Goal: Information Seeking & Learning: Learn about a topic

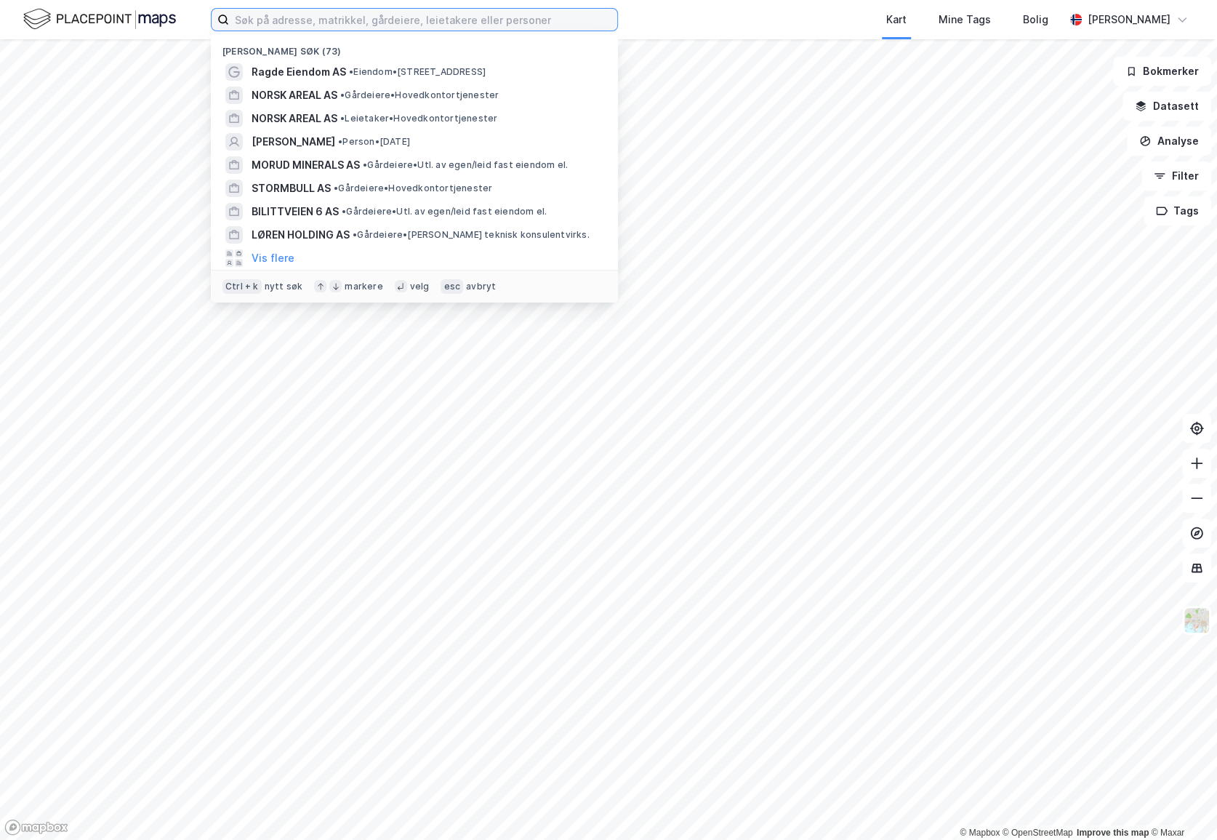
click at [423, 24] on input at bounding box center [423, 20] width 388 height 22
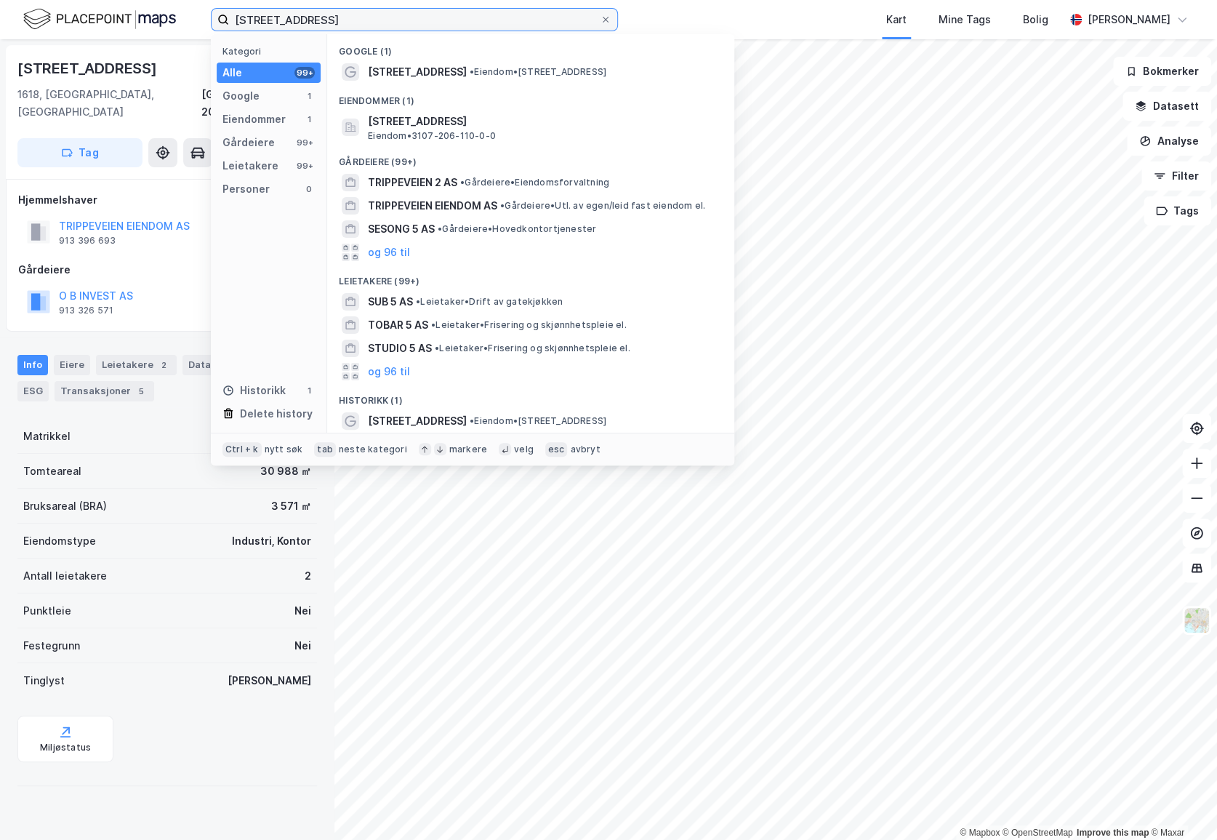
drag, startPoint x: 519, startPoint y: 20, endPoint x: 34, endPoint y: 43, distance: 484.9
click at [33, 43] on div "trippeveien 5 Kategori Alle 99+ Google 1 Eiendommer 1 Gårdeiere 99+ Leietakere …" at bounding box center [608, 420] width 1217 height 840
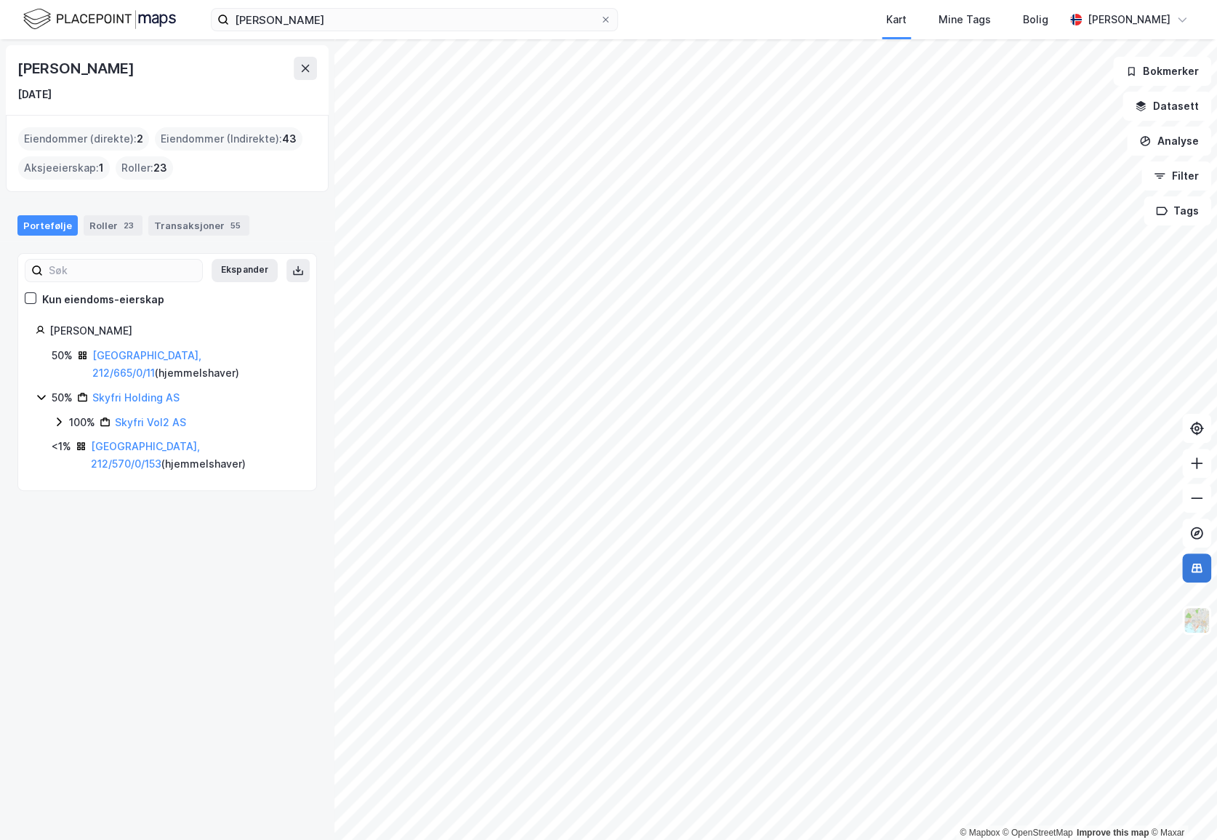
click at [1199, 571] on icon at bounding box center [1197, 567] width 11 height 9
click at [1197, 533] on icon at bounding box center [1197, 532] width 6 height 6
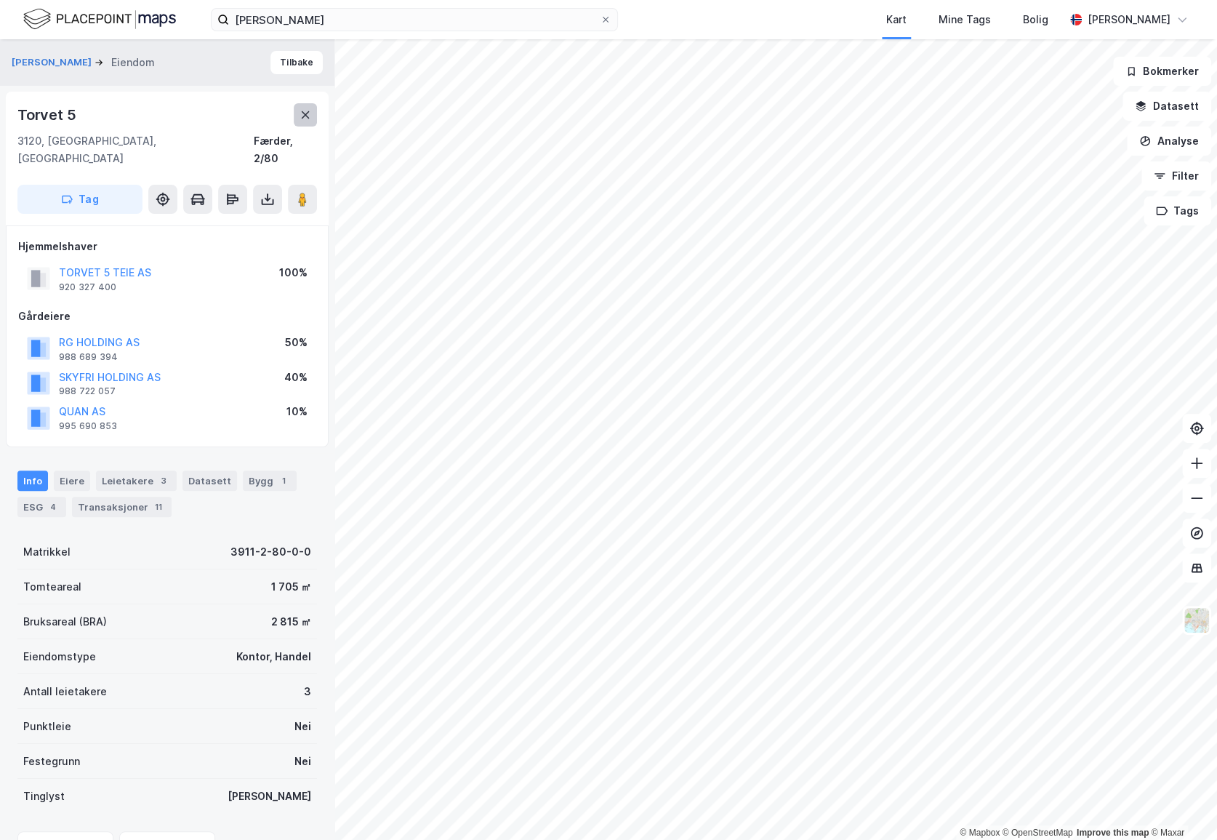
click at [304, 115] on icon at bounding box center [306, 115] width 12 height 12
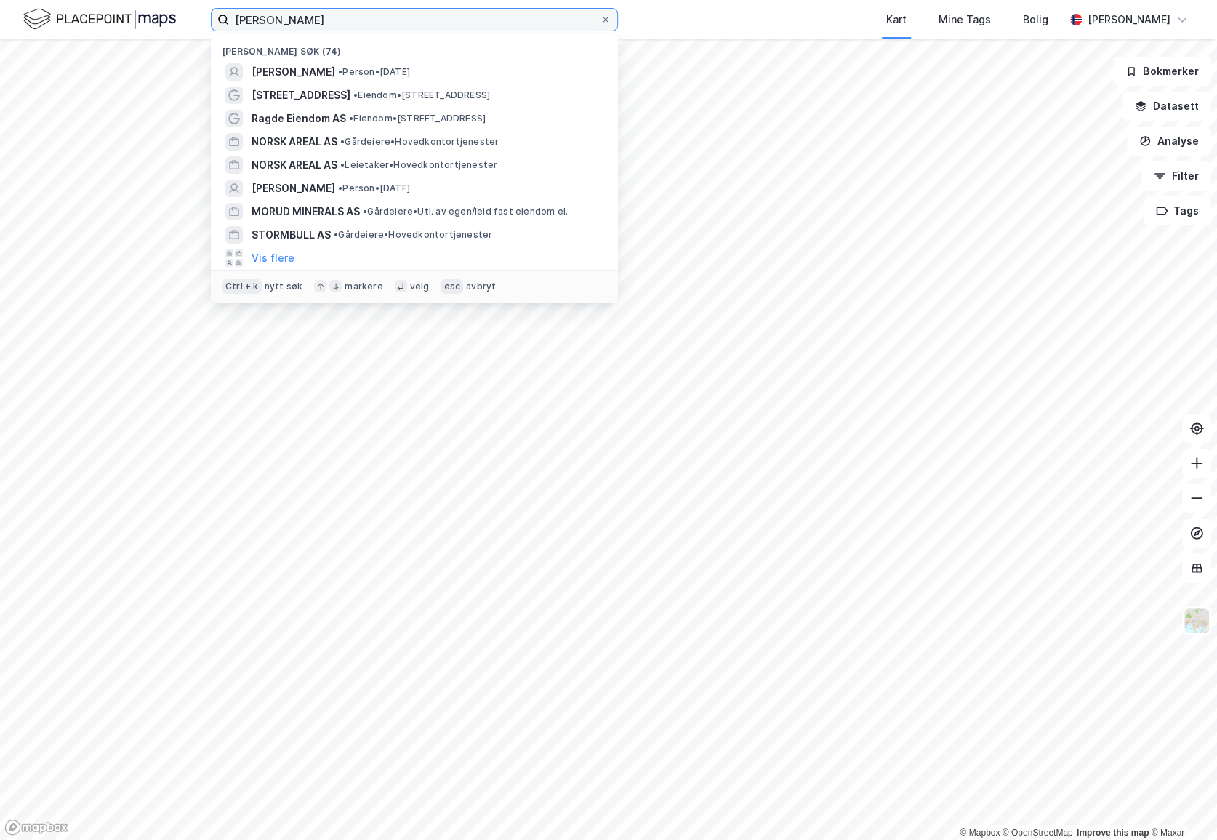
click at [335, 22] on input "[PERSON_NAME]" at bounding box center [414, 20] width 371 height 22
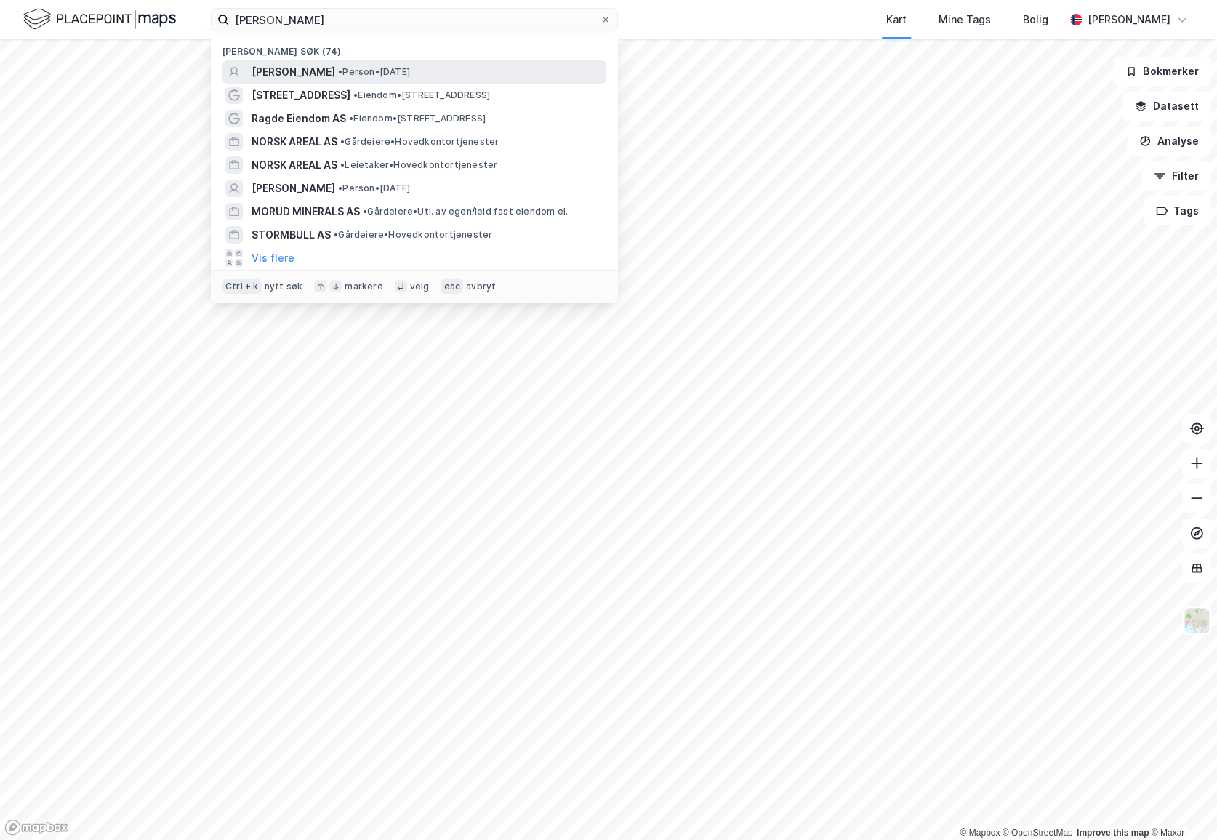
click at [335, 65] on span "[PERSON_NAME]" at bounding box center [294, 71] width 84 height 17
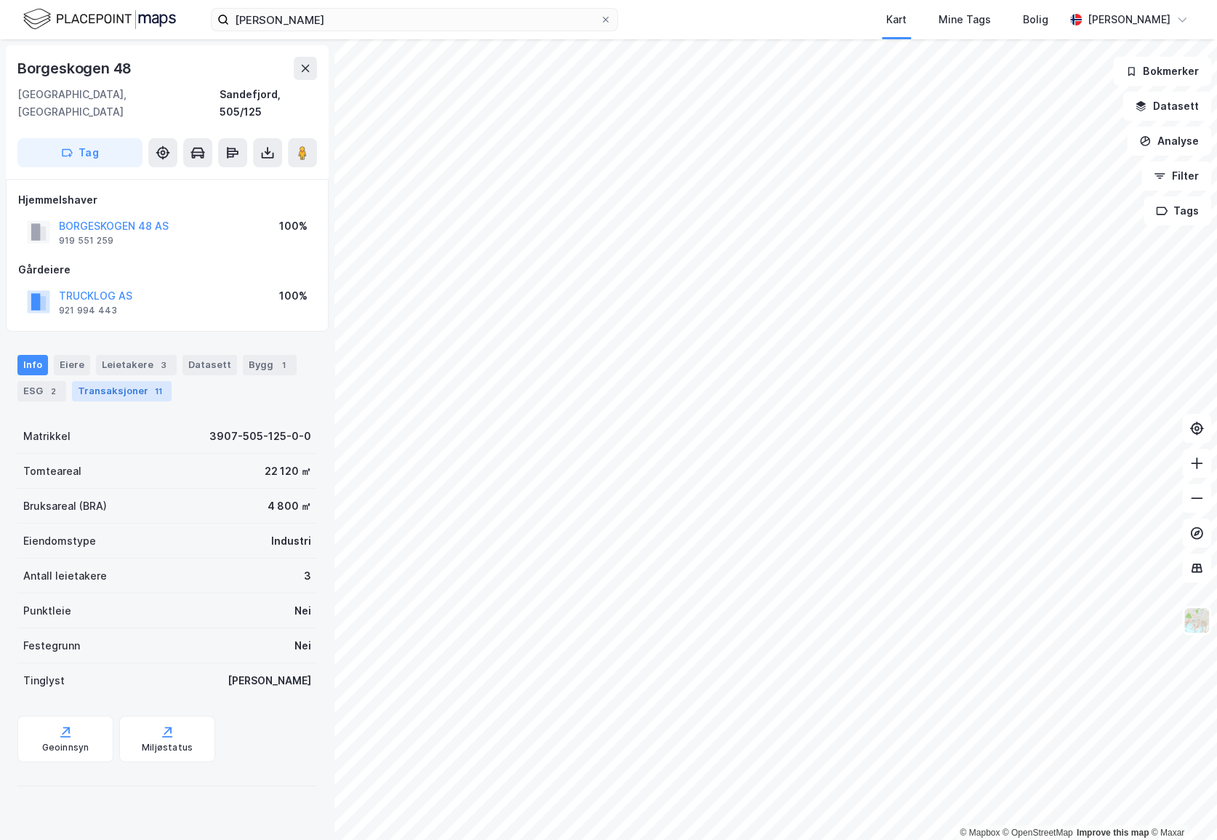
click at [103, 381] on div "Transaksjoner 11" at bounding box center [122, 391] width 100 height 20
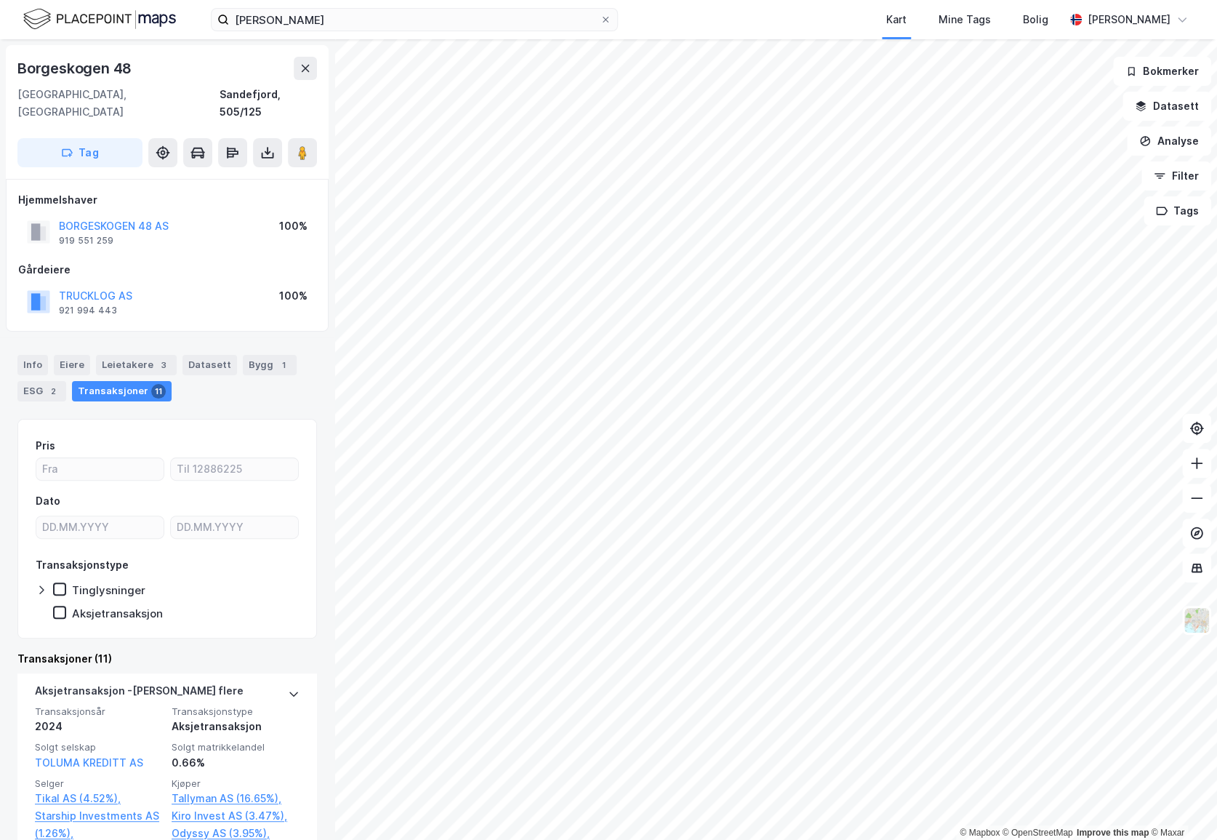
click at [289, 191] on div "Hjemmelshaver" at bounding box center [167, 199] width 298 height 17
click at [316, 179] on div "Hjemmelshaver BORGESKOGEN 48 AS 919 551 259 100% Gårdeiere TRUCKLOG AS 921 994 …" at bounding box center [167, 255] width 323 height 153
click at [271, 191] on div "Hjemmelshaver" at bounding box center [167, 199] width 298 height 17
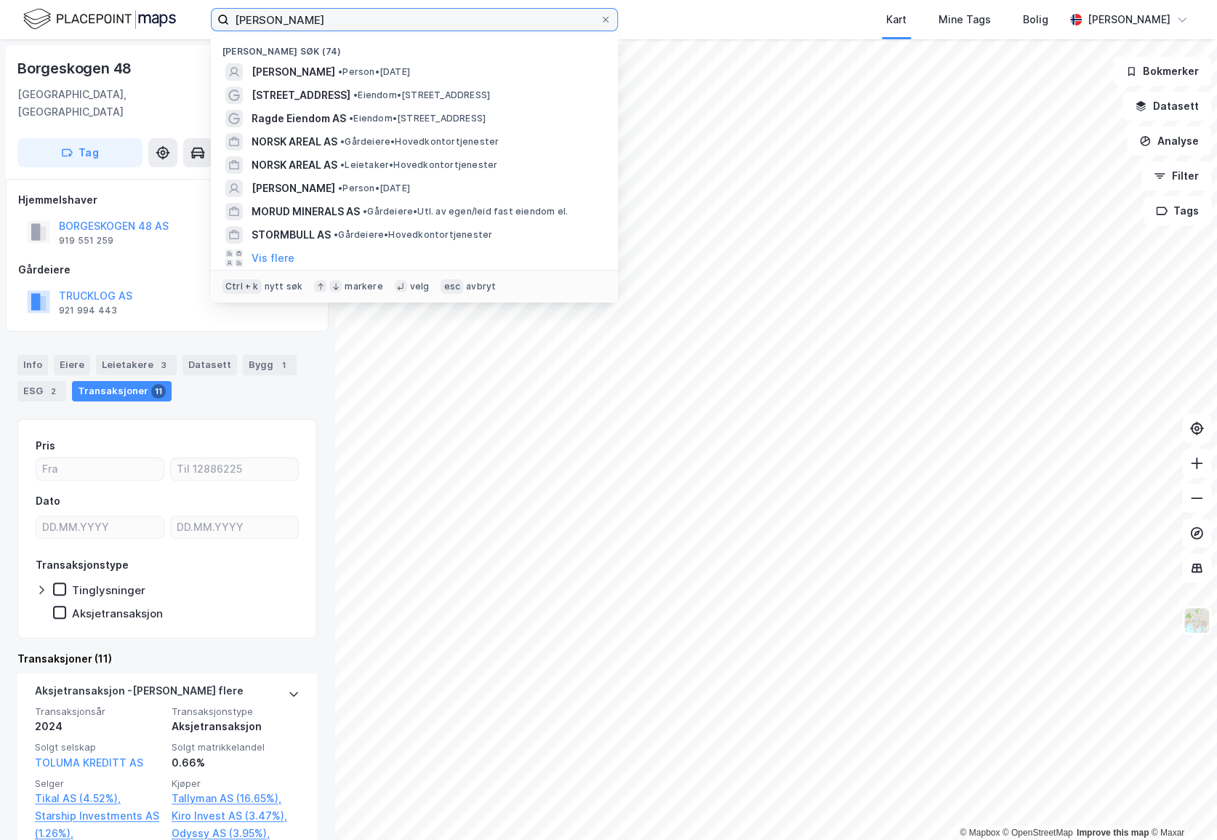
click at [495, 27] on input "[PERSON_NAME]" at bounding box center [414, 20] width 371 height 22
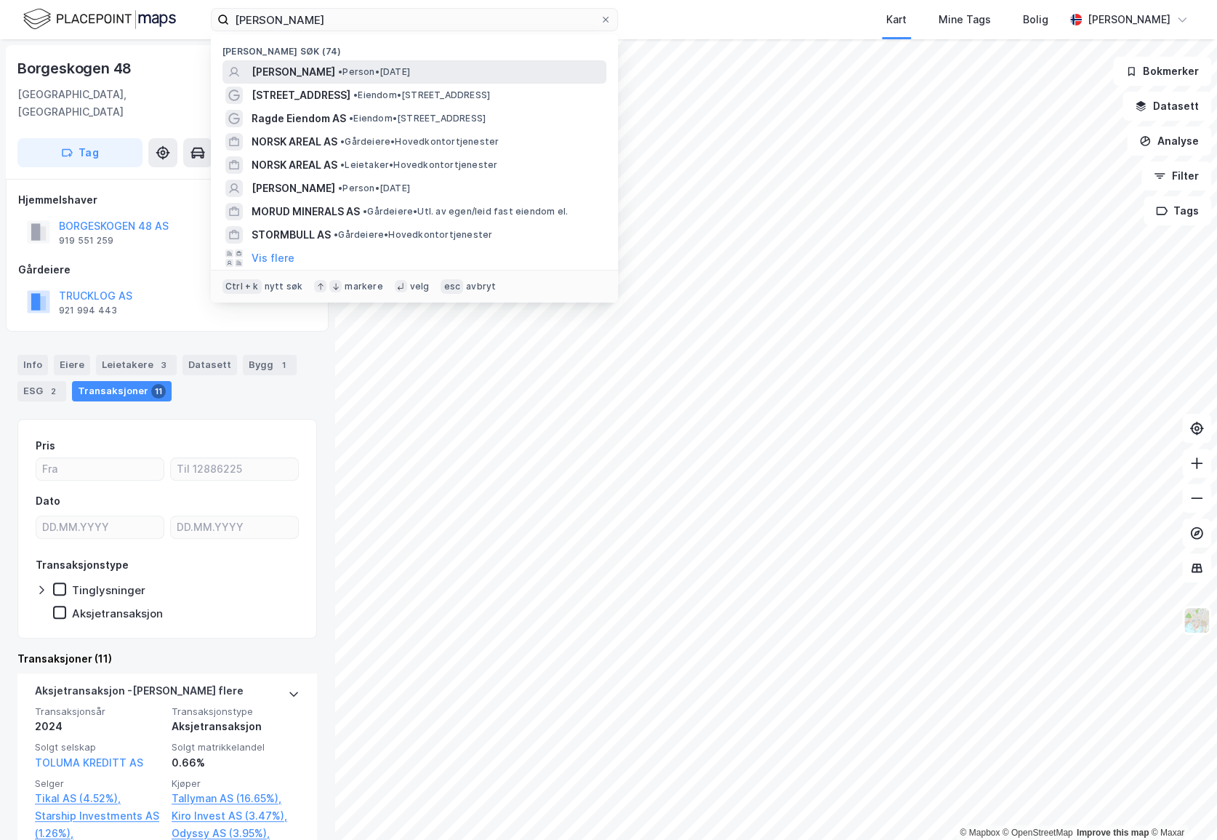
click at [335, 73] on span "[PERSON_NAME]" at bounding box center [294, 71] width 84 height 17
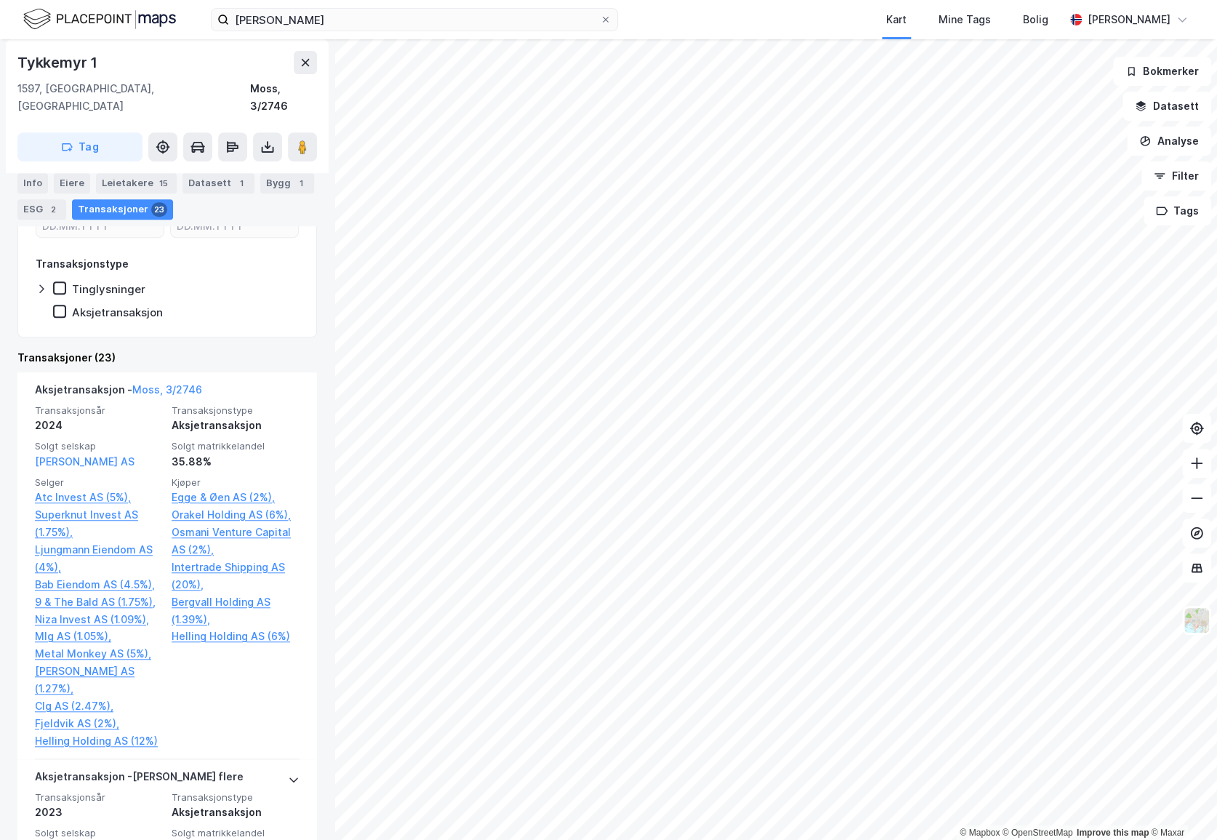
scroll to position [198, 0]
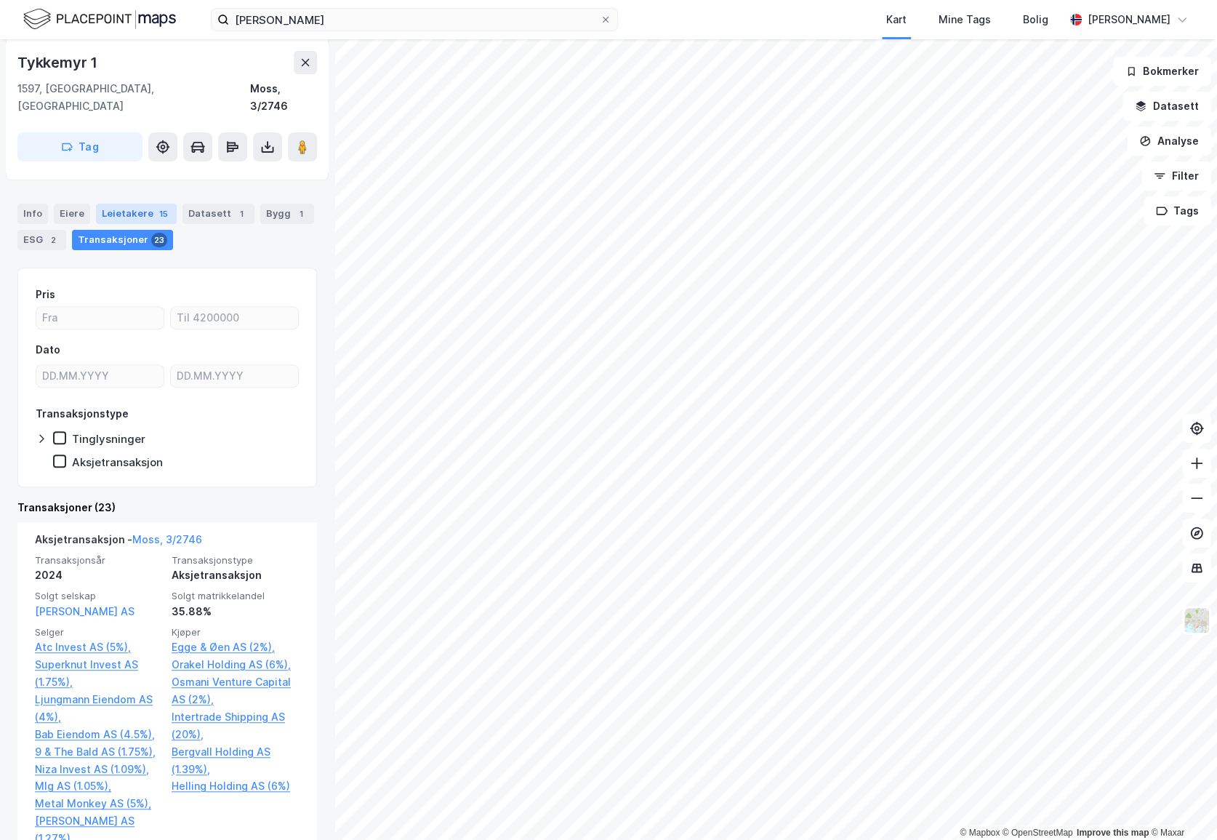
click at [145, 204] on div "Leietakere 15" at bounding box center [136, 214] width 81 height 20
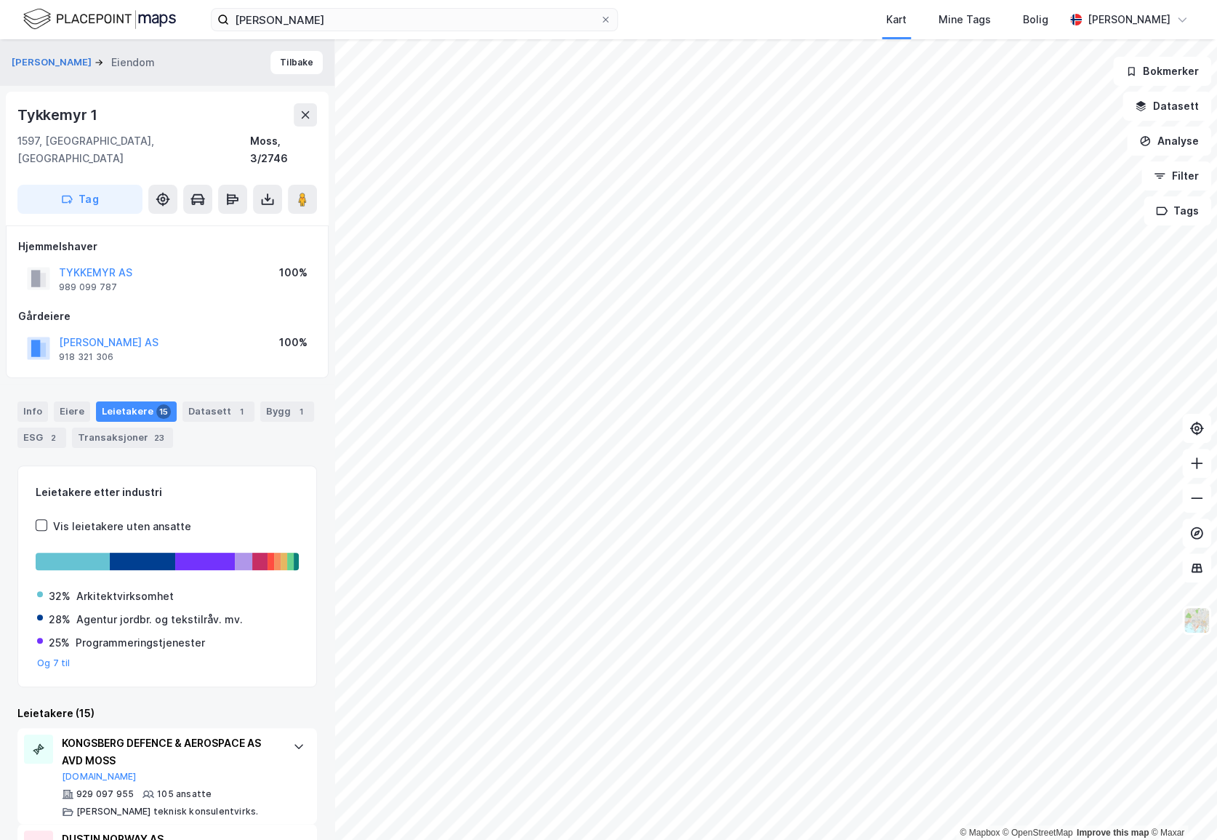
click at [292, 415] on div "Info [PERSON_NAME] 15 Datasett 1 Bygg 1 ESG 2 Transaksjoner 23" at bounding box center [167, 424] width 300 height 47
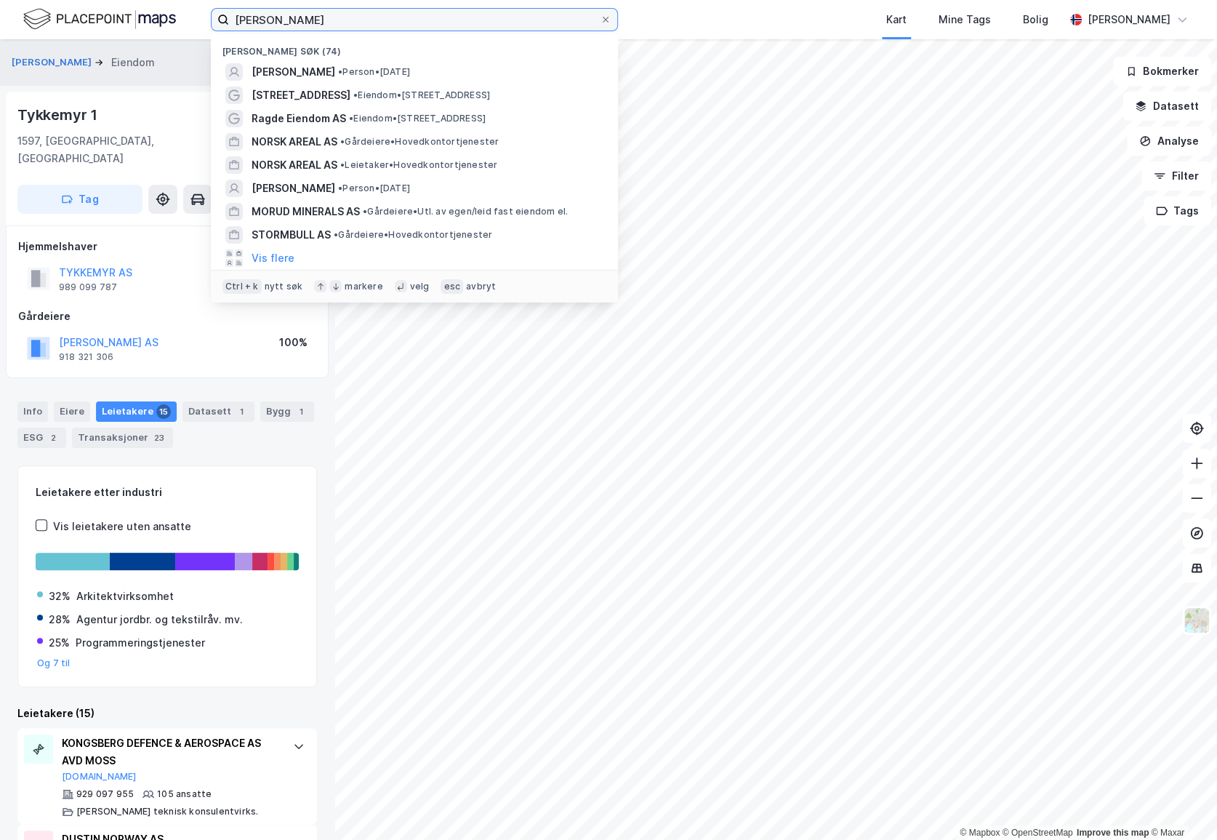
drag, startPoint x: 368, startPoint y: 12, endPoint x: 171, endPoint y: 27, distance: 197.6
click at [172, 27] on div "[PERSON_NAME] søk (74) [PERSON_NAME] • Person • [DATE][STREET_ADDRESS] • Eiendo…" at bounding box center [608, 19] width 1217 height 39
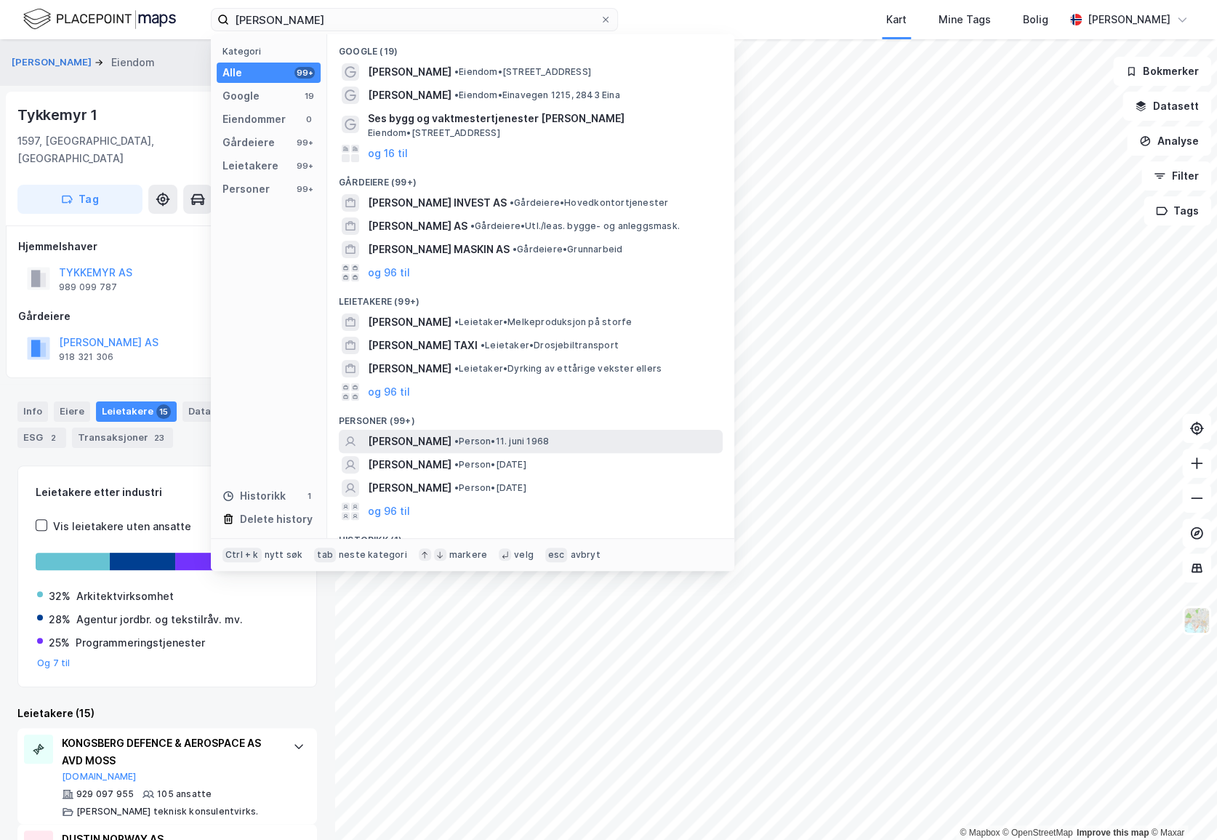
click at [452, 439] on span "[PERSON_NAME]" at bounding box center [410, 441] width 84 height 17
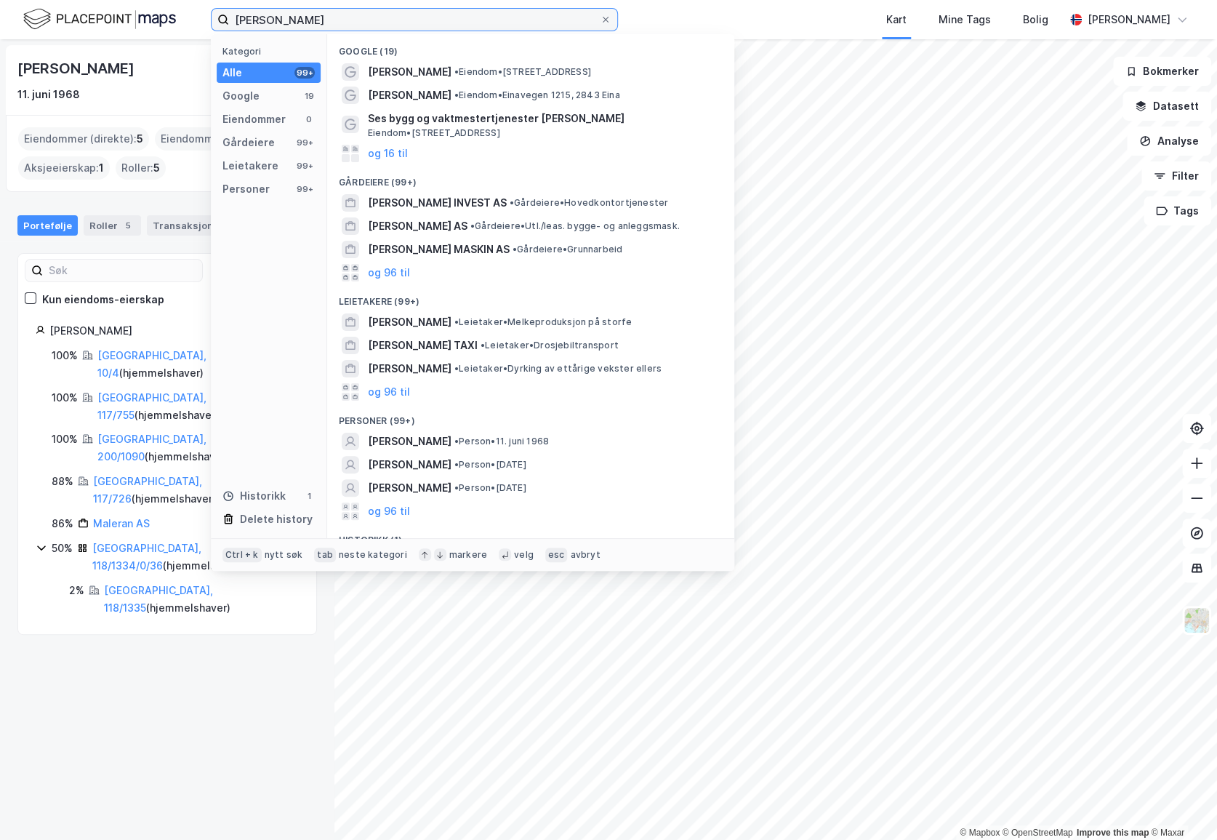
click at [456, 18] on input "[PERSON_NAME]" at bounding box center [414, 20] width 371 height 22
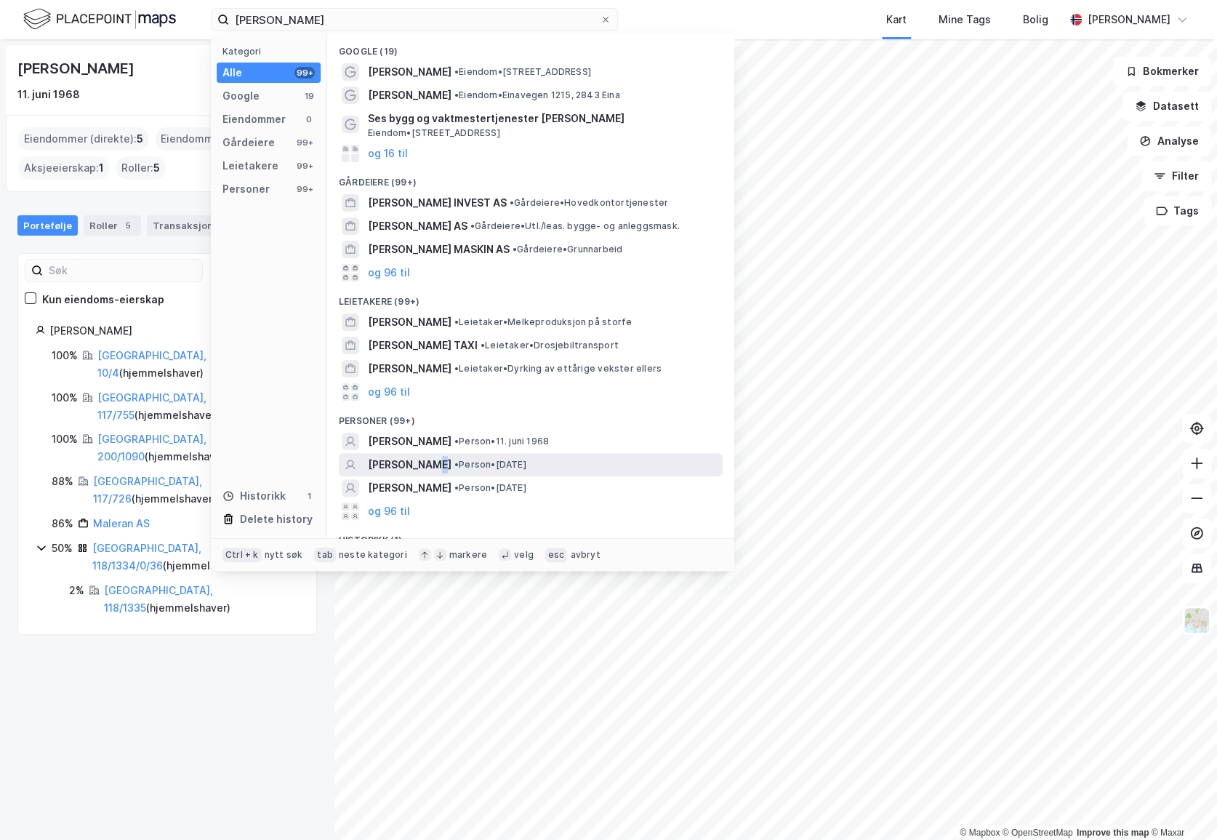
click at [444, 454] on div "[PERSON_NAME] • Person • [DATE]" at bounding box center [531, 464] width 384 height 23
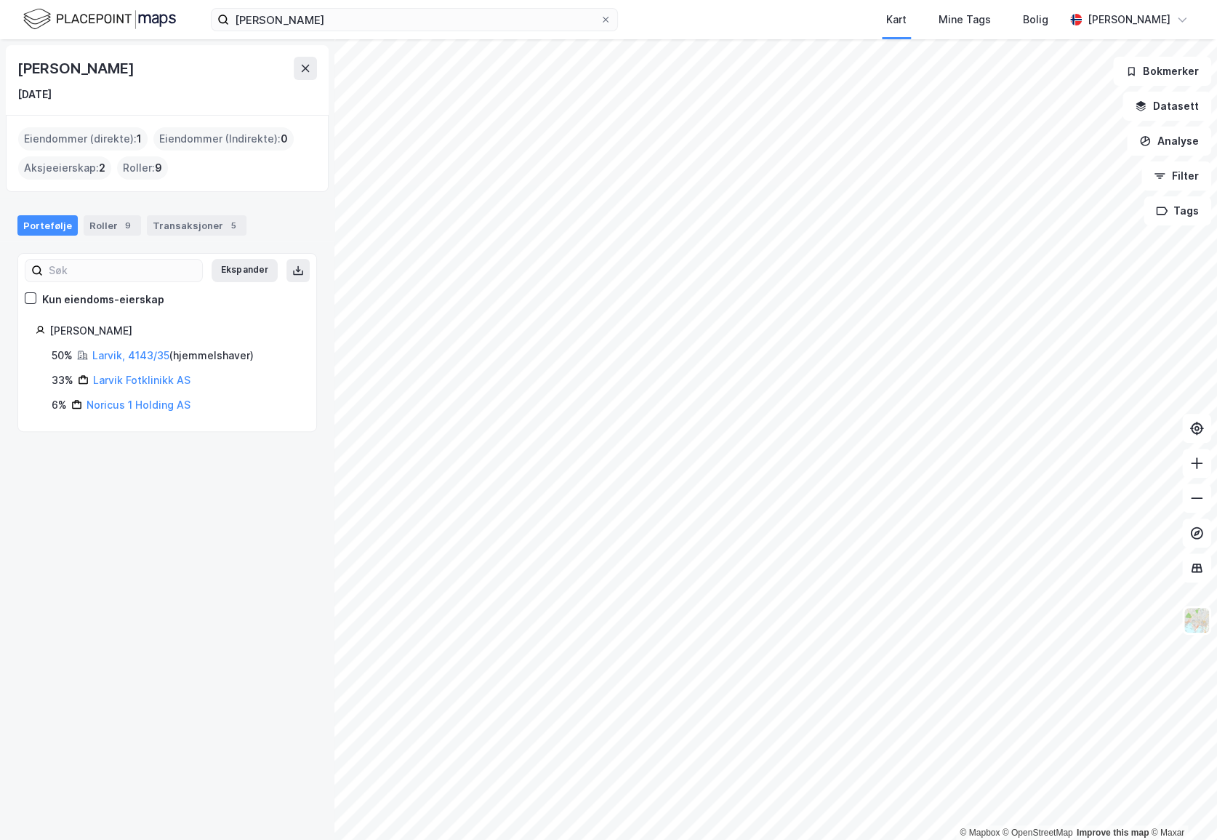
drag, startPoint x: 199, startPoint y: 480, endPoint x: 305, endPoint y: 474, distance: 106.3
click at [197, 481] on div "[PERSON_NAME] [DATE] Eiendommer (direkte) : 1 Eiendommer (Indirekte) : 0 Aksjee…" at bounding box center [167, 439] width 335 height 801
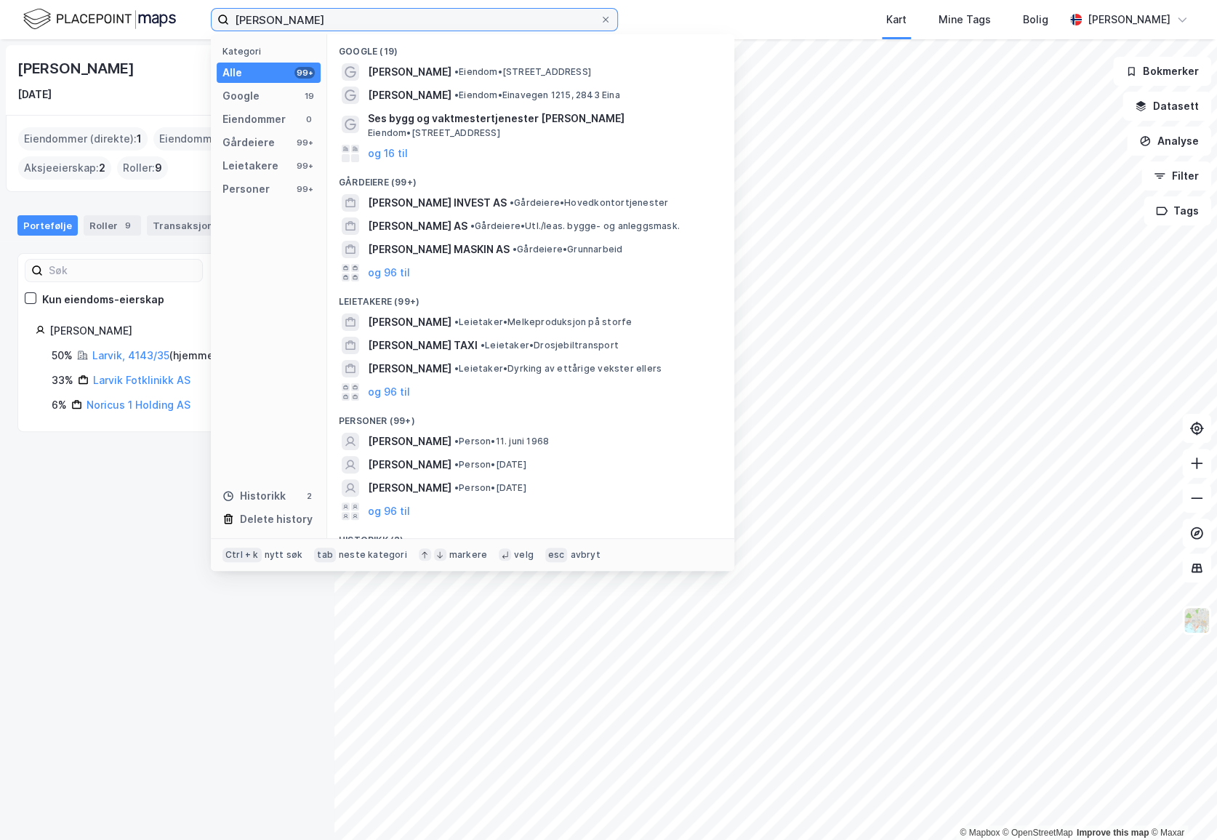
click at [393, 18] on input "[PERSON_NAME]" at bounding box center [414, 20] width 371 height 22
type input "[PERSON_NAME]"
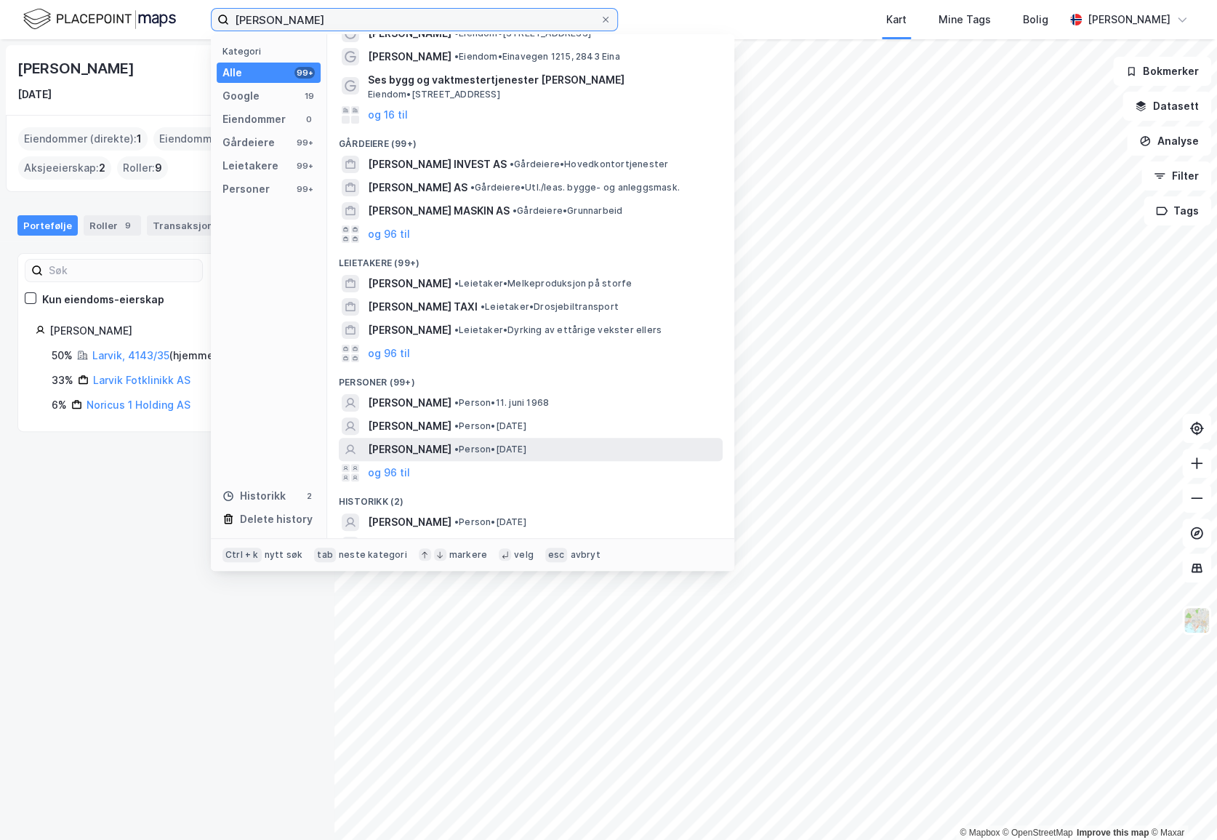
scroll to position [57, 0]
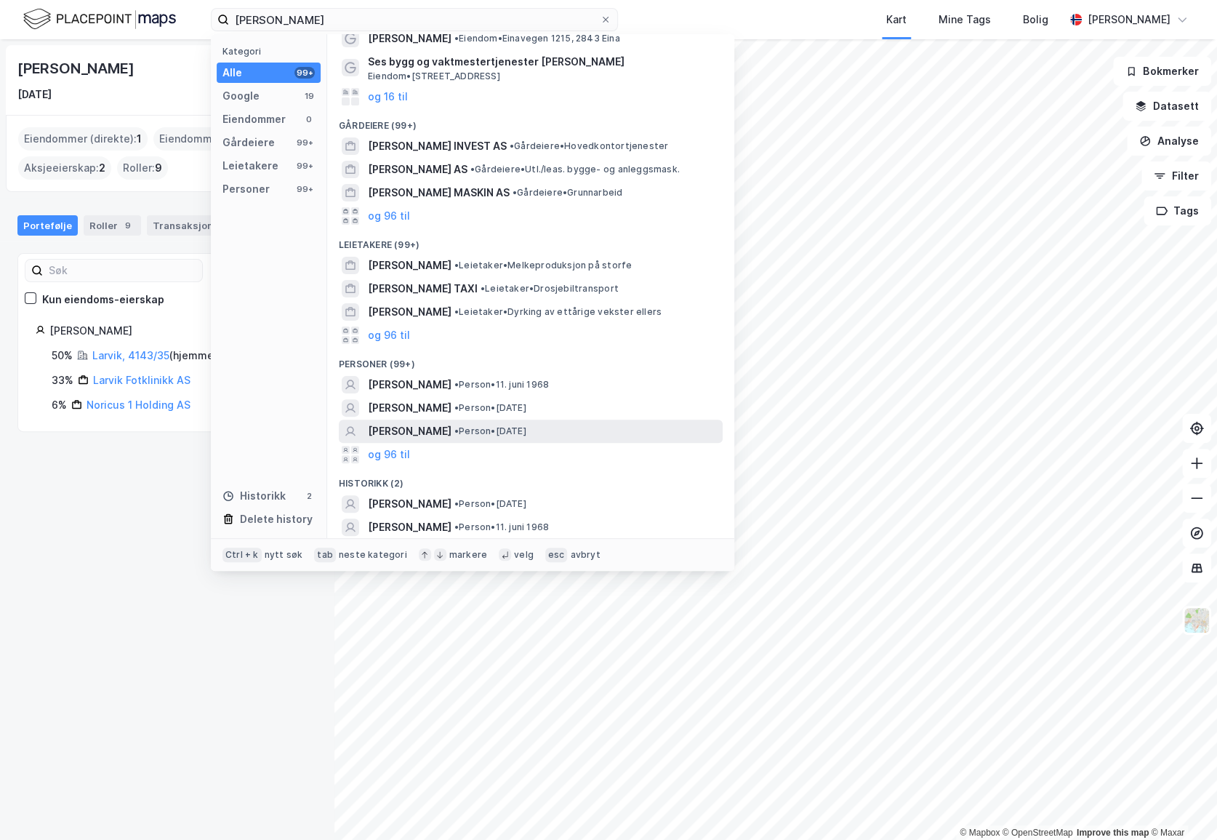
click at [452, 424] on span "[PERSON_NAME]" at bounding box center [410, 431] width 84 height 17
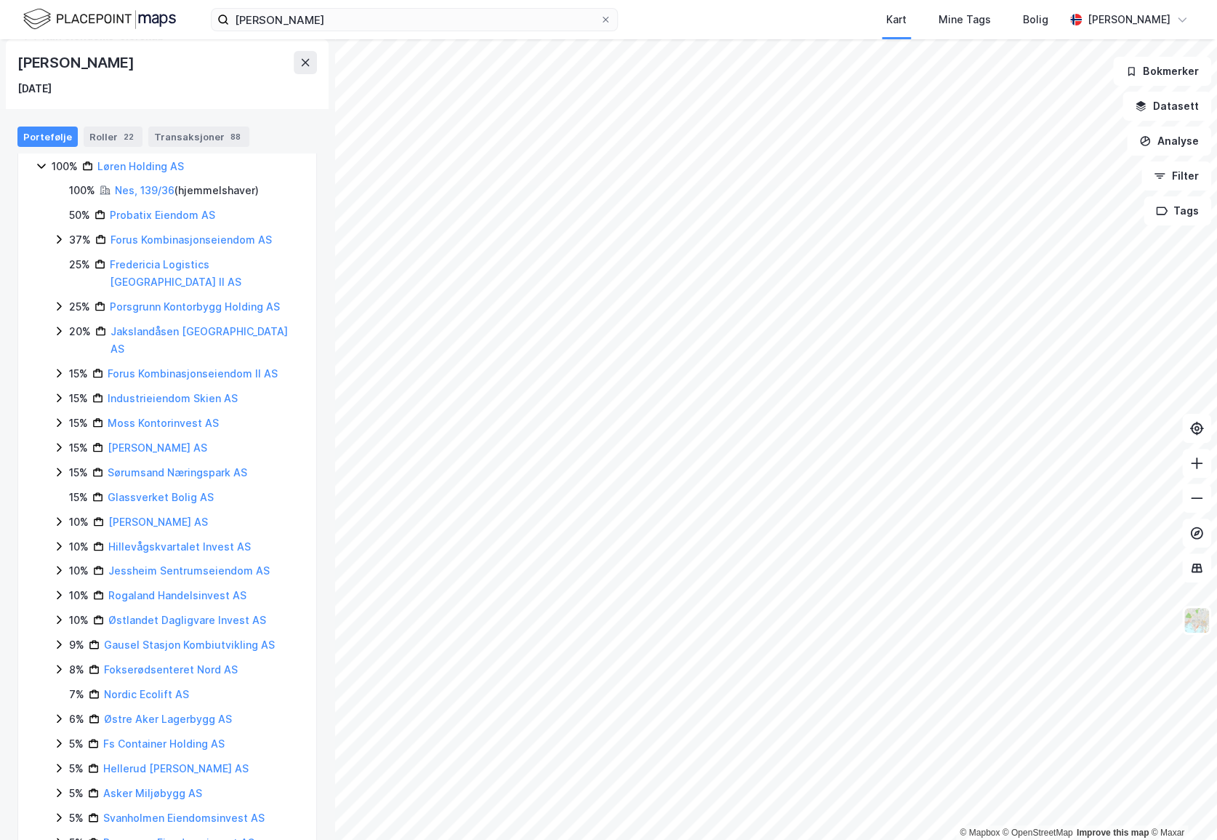
scroll to position [264, 0]
drag, startPoint x: 219, startPoint y: 389, endPoint x: 106, endPoint y: 385, distance: 112.8
click at [106, 414] on div "15% Moss Kontorinvest AS" at bounding box center [184, 422] width 230 height 17
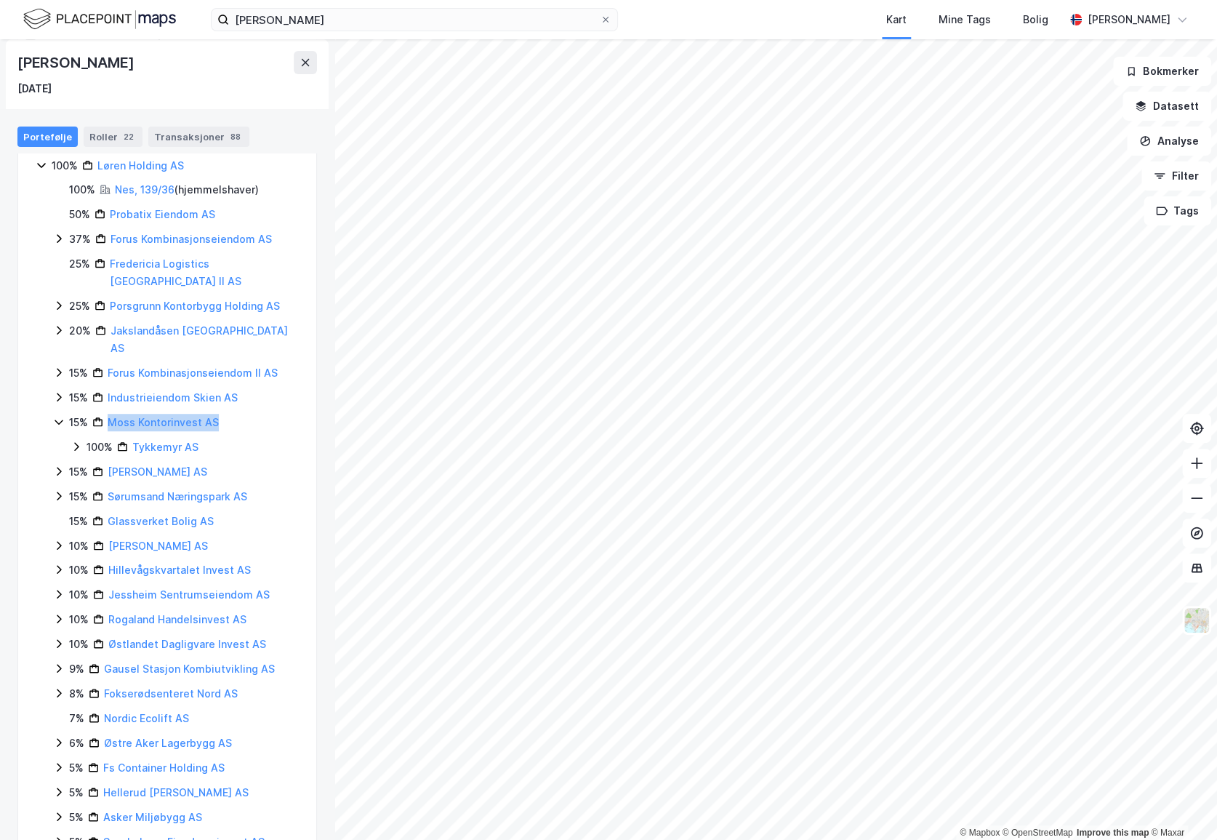
copy link "Moss Kontorinvest AS"
click at [60, 417] on icon at bounding box center [59, 423] width 12 height 12
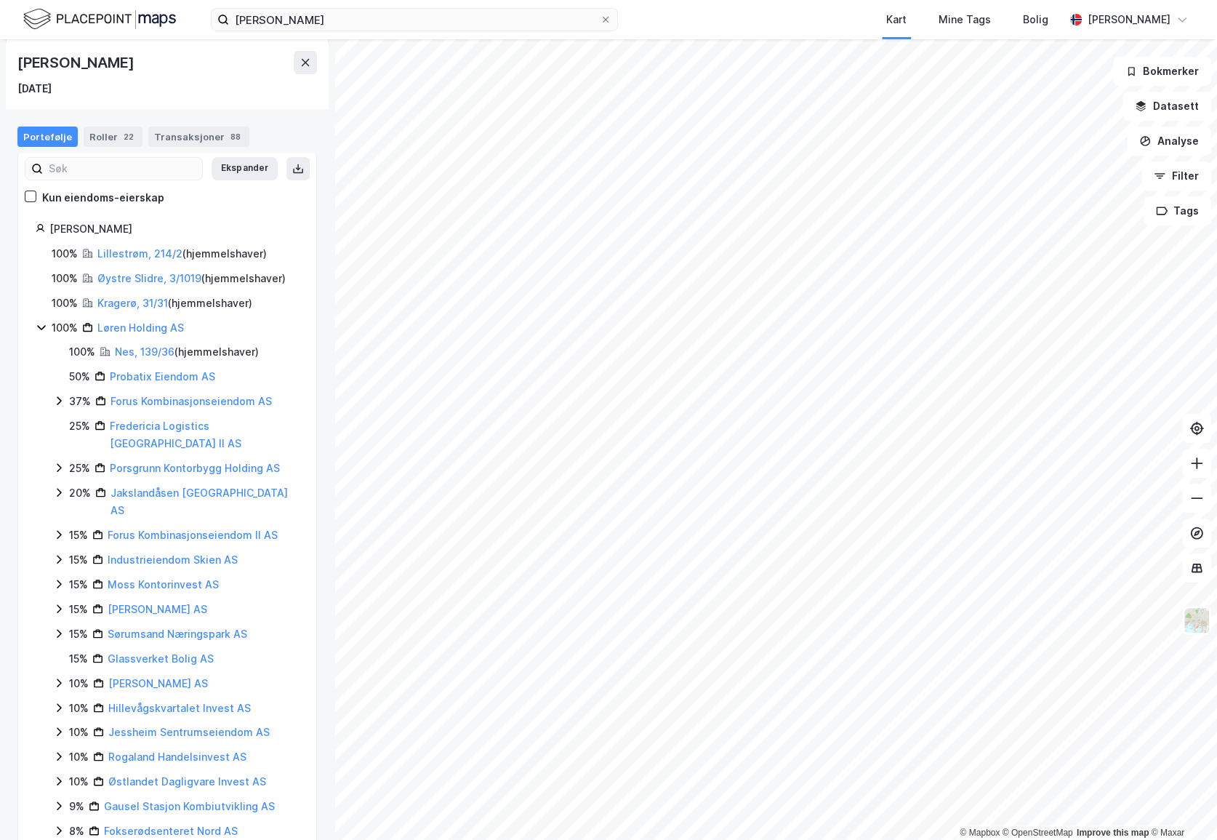
scroll to position [82, 0]
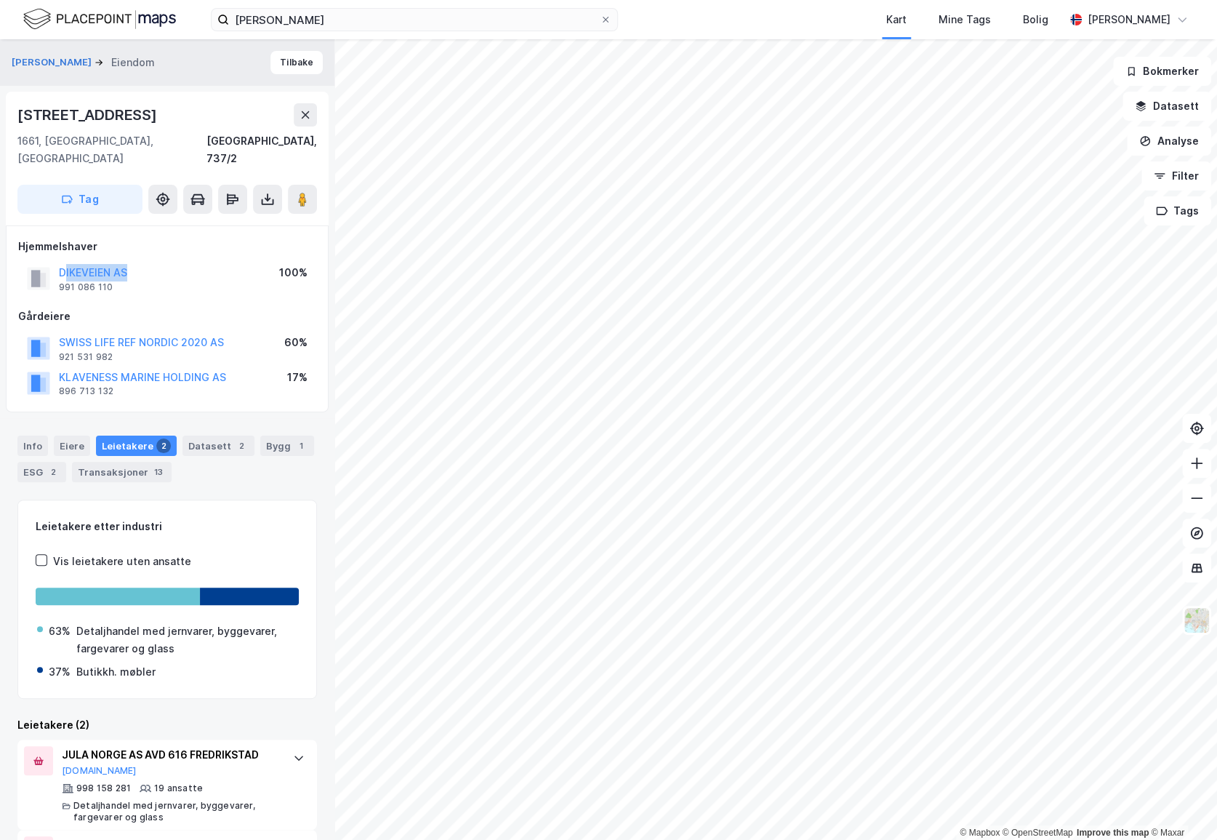
drag, startPoint x: 128, startPoint y: 253, endPoint x: 67, endPoint y: 244, distance: 61.7
click at [67, 261] on div "DIKEVEIEN AS 991 086 110 100%" at bounding box center [167, 278] width 298 height 35
click at [17, 392] on div "Hjemmelshaver DIKEVEIEN AS 991 086 110 100% [DEMOGRAPHIC_DATA] SWISS LIFE REF N…" at bounding box center [167, 319] width 323 height 188
click at [61, 436] on div "Eiere" at bounding box center [72, 446] width 36 height 20
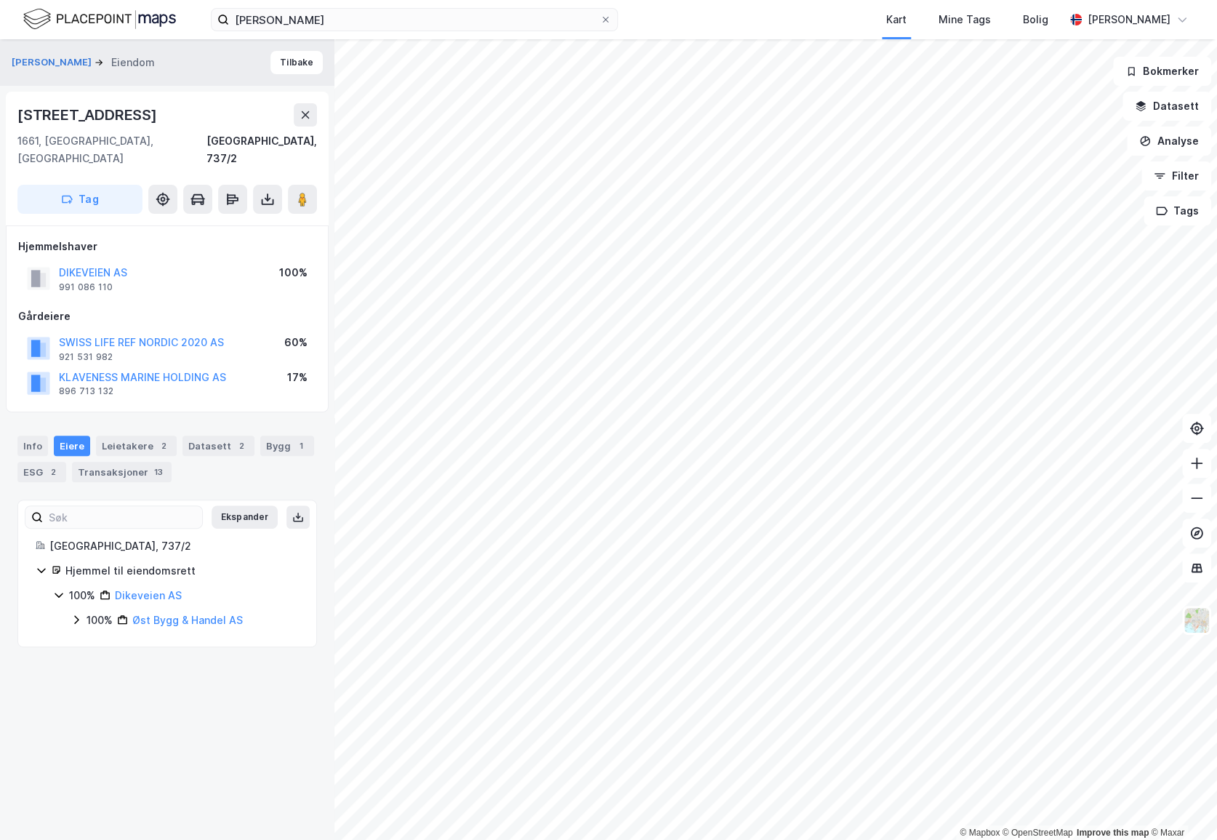
click at [76, 614] on icon at bounding box center [77, 620] width 12 height 12
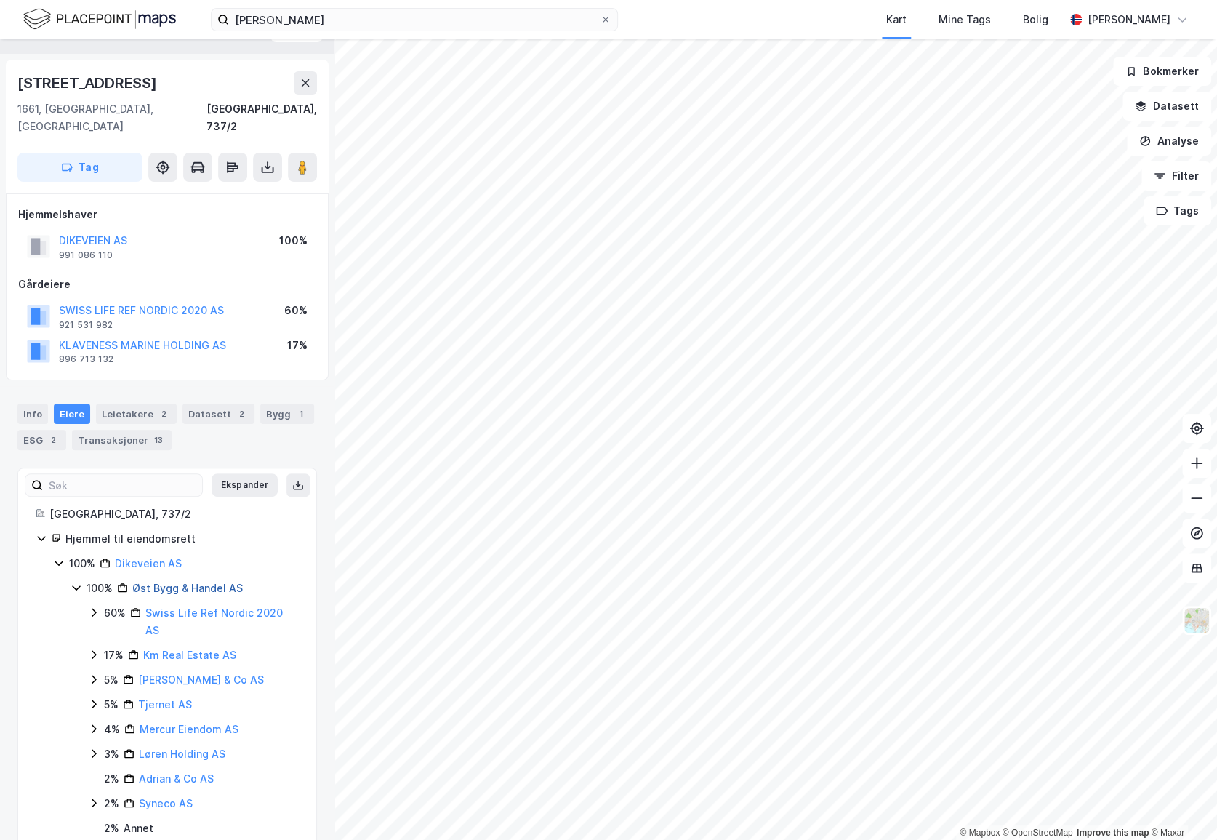
scroll to position [47, 0]
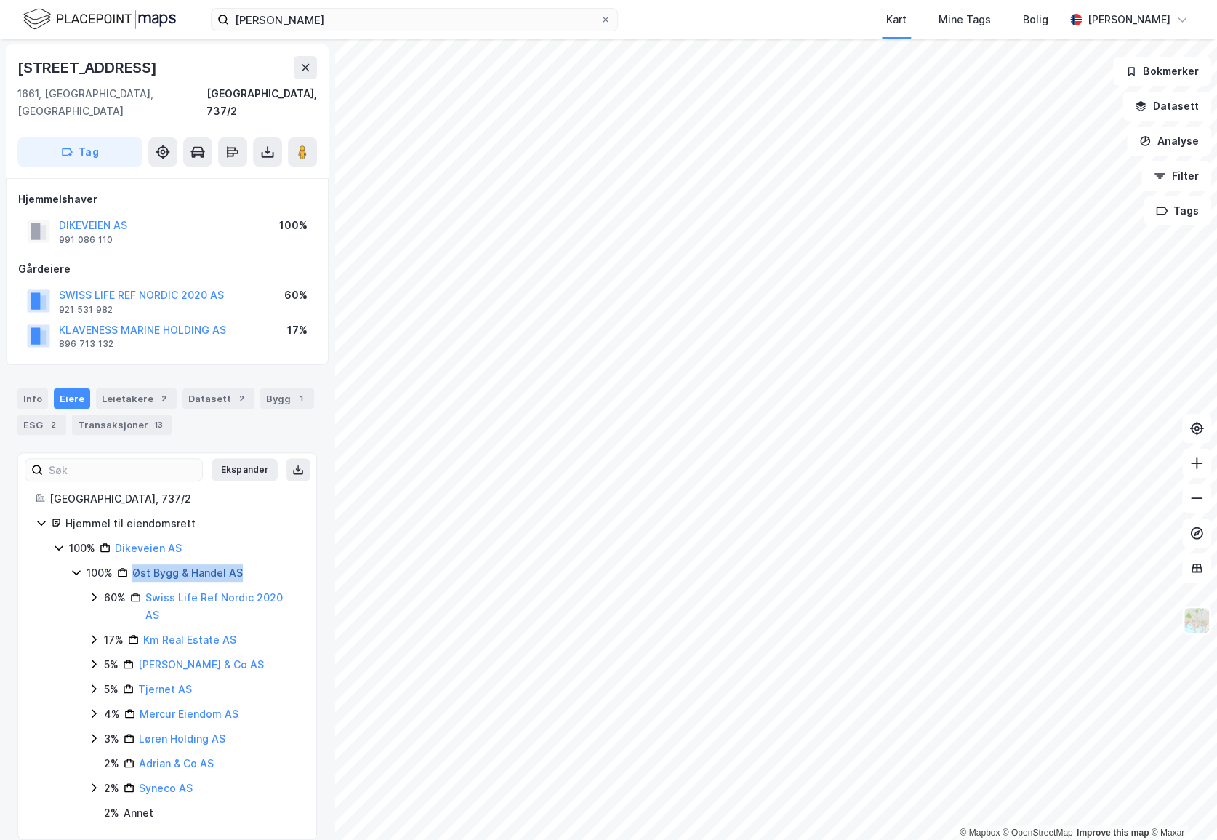
drag, startPoint x: 249, startPoint y: 556, endPoint x: 132, endPoint y: 553, distance: 116.4
click at [132, 564] on div "100% Øst Bygg & Handel AS" at bounding box center [193, 572] width 212 height 17
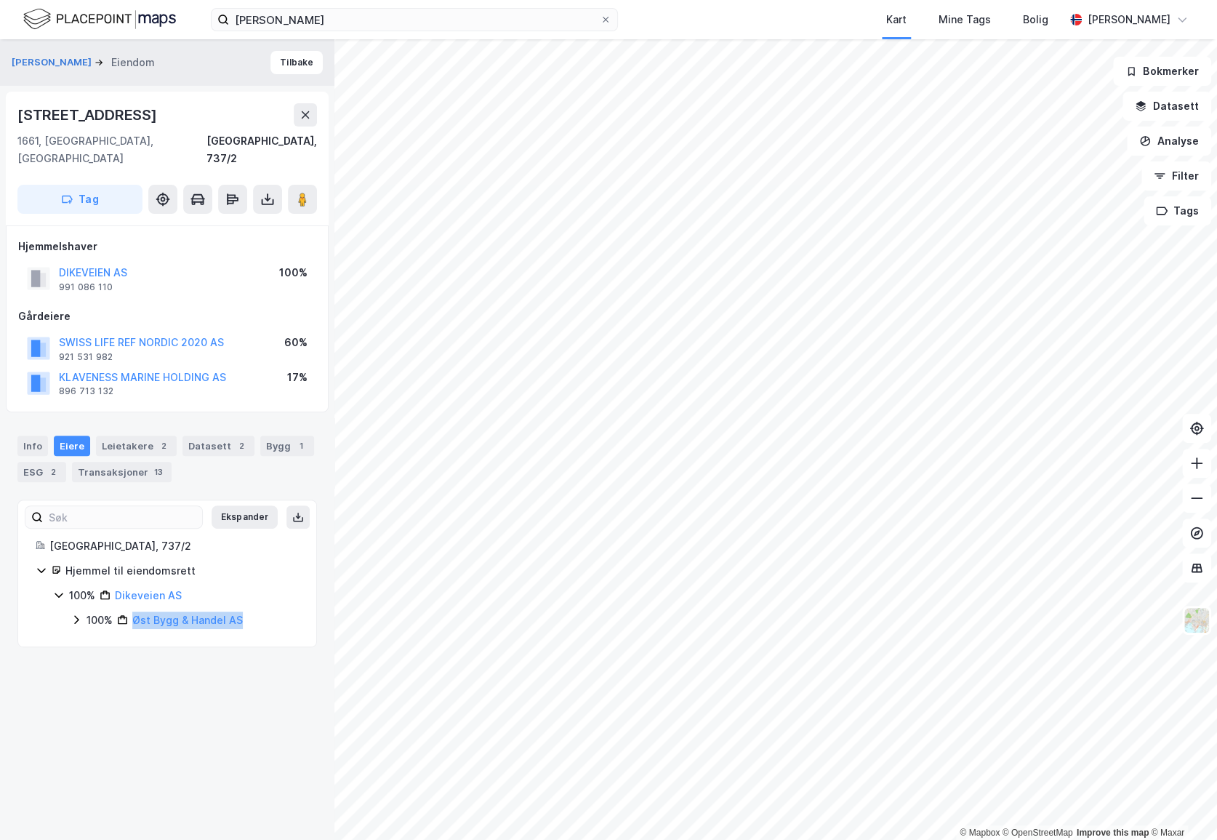
copy link "Øst Bygg & Handel AS"
